Goal: Navigation & Orientation: Find specific page/section

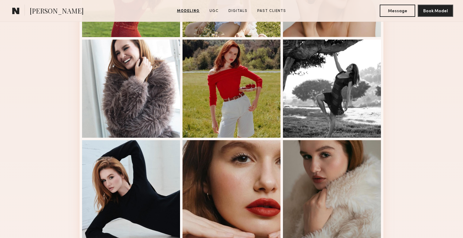
scroll to position [243, 0]
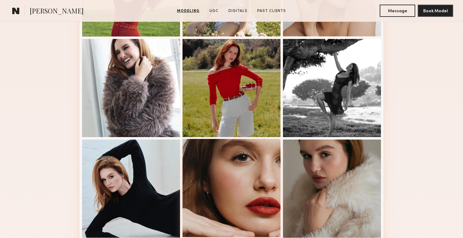
click at [233, 156] on div at bounding box center [232, 188] width 98 height 98
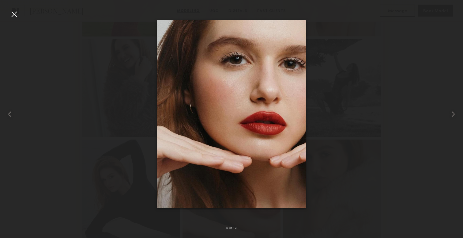
drag, startPoint x: 328, startPoint y: 53, endPoint x: 332, endPoint y: 53, distance: 3.7
click at [332, 53] on div at bounding box center [231, 114] width 463 height 208
click at [320, 70] on div at bounding box center [231, 114] width 463 height 208
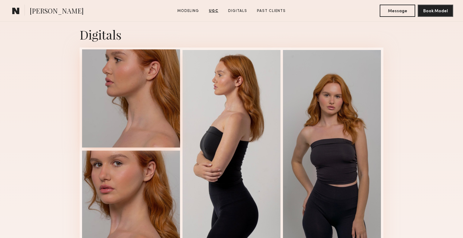
scroll to position [1219, 0]
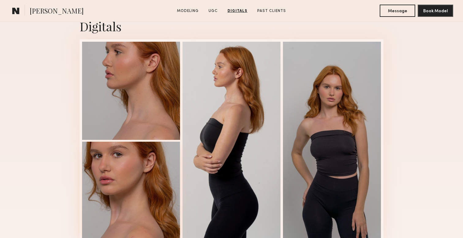
click at [135, 153] on div at bounding box center [131, 191] width 98 height 98
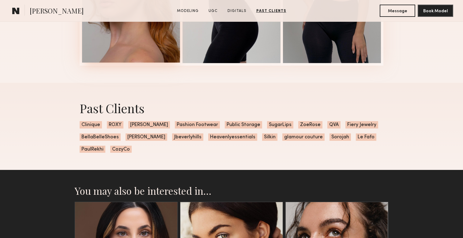
scroll to position [1235, 0]
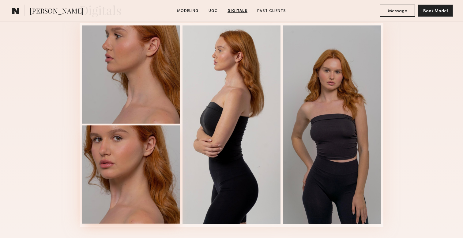
click at [120, 192] on div at bounding box center [131, 174] width 98 height 98
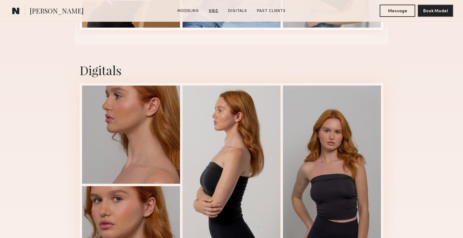
scroll to position [1241, 0]
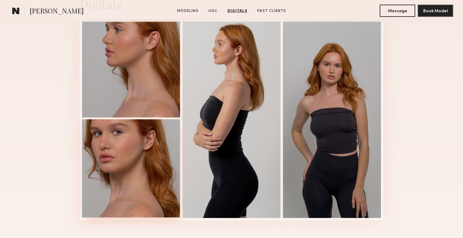
click at [135, 169] on div at bounding box center [131, 168] width 98 height 98
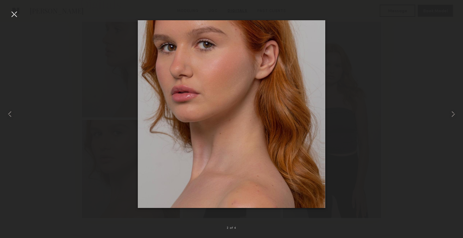
click at [387, 67] on div at bounding box center [231, 114] width 463 height 208
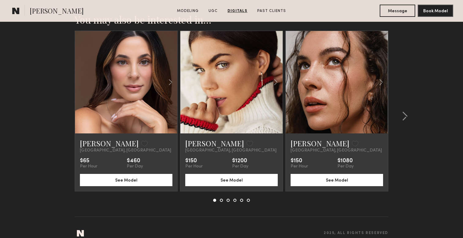
scroll to position [1577, 0]
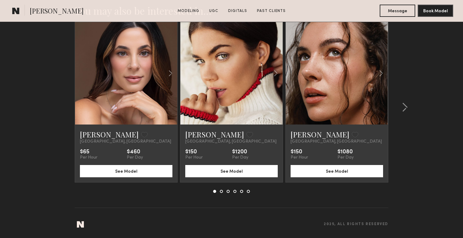
click at [40, 10] on span "[PERSON_NAME]" at bounding box center [57, 11] width 54 height 11
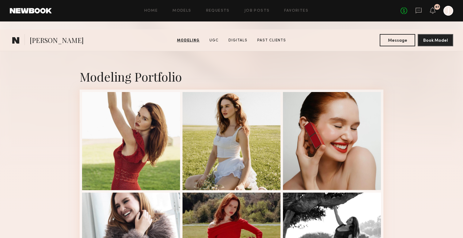
scroll to position [0, 0]
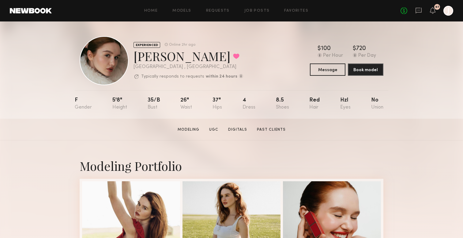
click at [29, 10] on link at bounding box center [31, 11] width 42 height 6
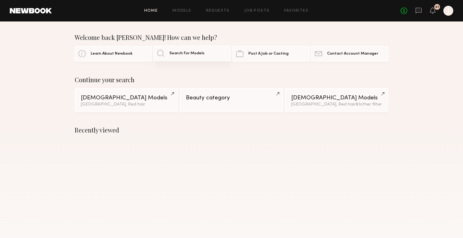
click at [172, 52] on span "Search For Models" at bounding box center [186, 53] width 35 height 4
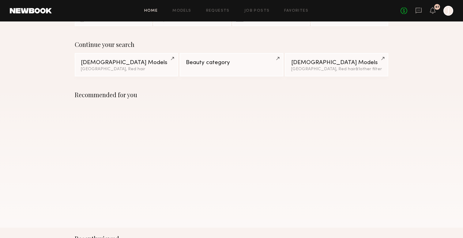
scroll to position [39, 0]
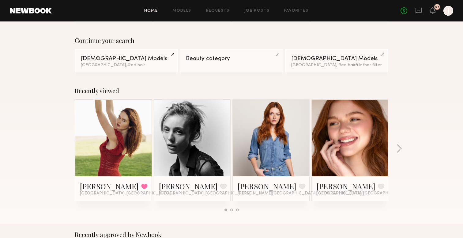
click at [279, 127] on link at bounding box center [271, 138] width 37 height 77
click at [399, 143] on div "Recently viewed [PERSON_NAME] Favorited [GEOGRAPHIC_DATA], [GEOGRAPHIC_DATA] [P…" at bounding box center [231, 152] width 463 height 144
click at [397, 147] on button "button" at bounding box center [400, 149] width 6 height 10
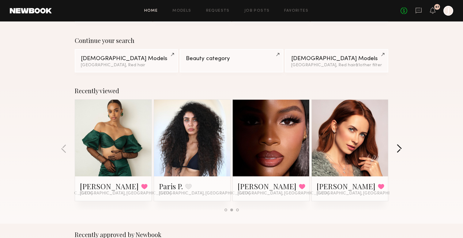
click at [397, 147] on button "button" at bounding box center [400, 149] width 6 height 10
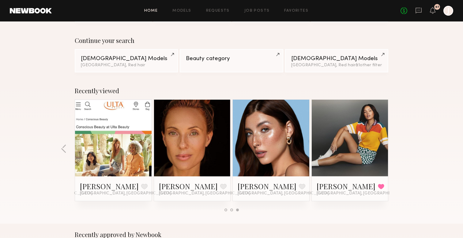
click at [397, 147] on div "Recently viewed [PERSON_NAME] Favorited [GEOGRAPHIC_DATA], [GEOGRAPHIC_DATA] [P…" at bounding box center [231, 152] width 463 height 144
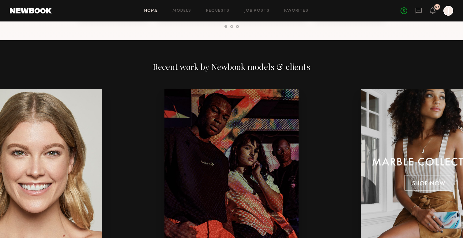
scroll to position [654, 0]
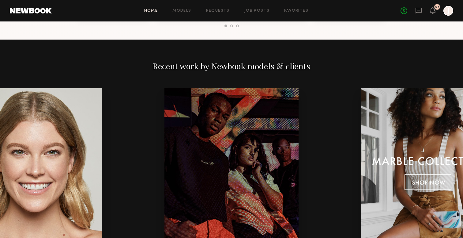
click at [81, 165] on div at bounding box center [35, 172] width 134 height 168
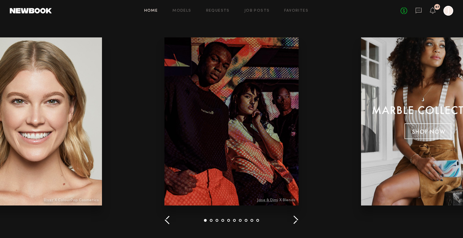
scroll to position [706, 0]
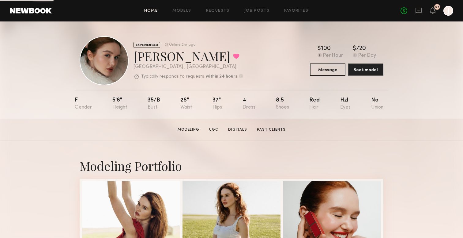
click at [155, 9] on link "Home" at bounding box center [151, 11] width 14 height 4
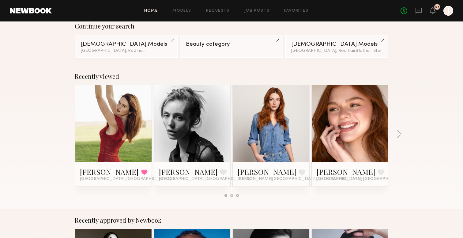
scroll to position [61, 0]
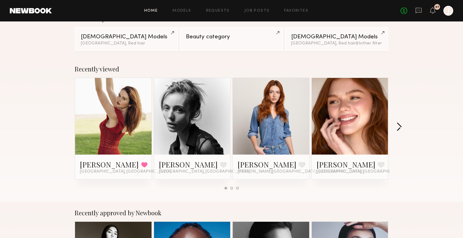
click at [402, 123] on button "button" at bounding box center [400, 127] width 6 height 10
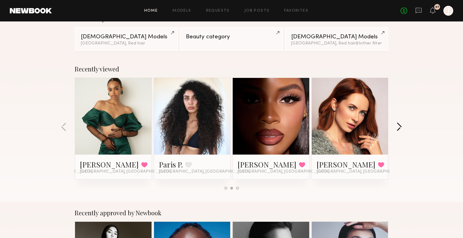
click at [402, 123] on button "button" at bounding box center [400, 127] width 6 height 10
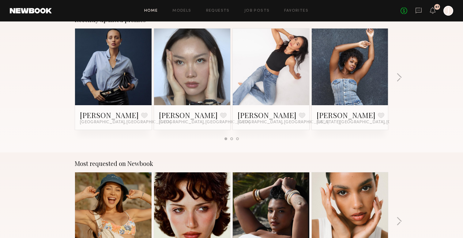
scroll to position [488, 0]
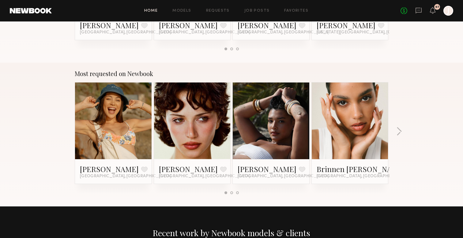
click at [396, 134] on div "Most requested on Newbook [PERSON_NAME] Favorite [GEOGRAPHIC_DATA], [GEOGRAPHIC…" at bounding box center [231, 135] width 463 height 144
